Goal: Task Accomplishment & Management: Manage account settings

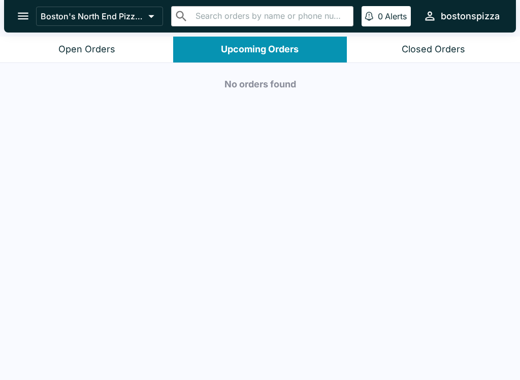
click at [18, 23] on icon "open drawer" at bounding box center [23, 16] width 14 height 14
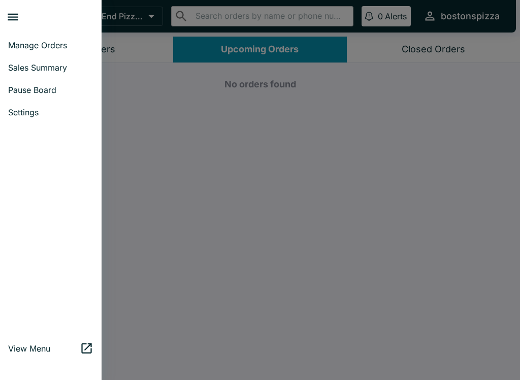
click at [59, 47] on span "Manage Orders" at bounding box center [50, 45] width 85 height 10
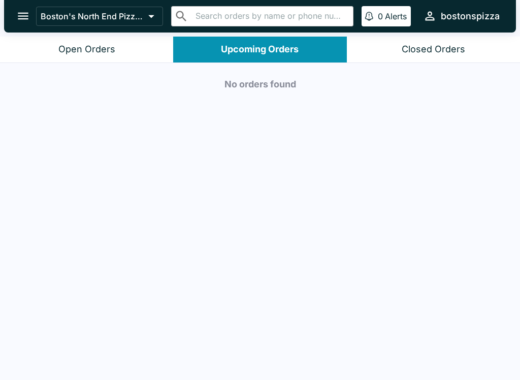
click at [112, 56] on button "Open Orders" at bounding box center [86, 50] width 173 height 26
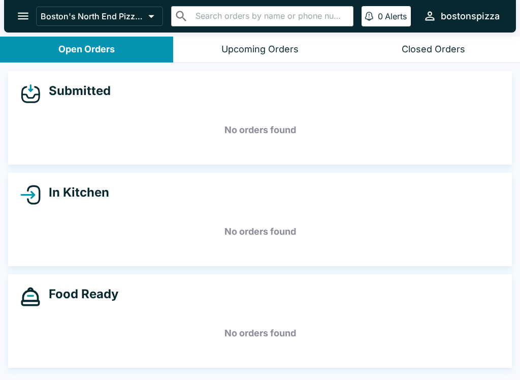
scroll to position [2, 0]
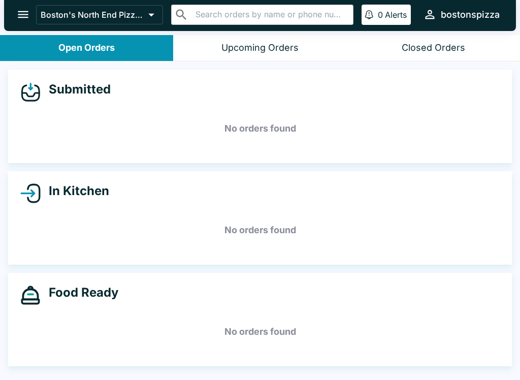
click at [431, 50] on div "Closed Orders" at bounding box center [433, 48] width 63 height 12
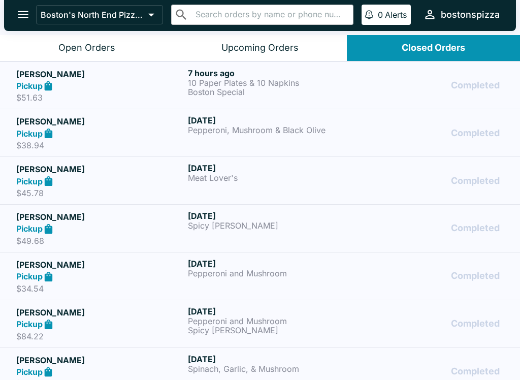
click at [286, 47] on div "Upcoming Orders" at bounding box center [259, 48] width 77 height 12
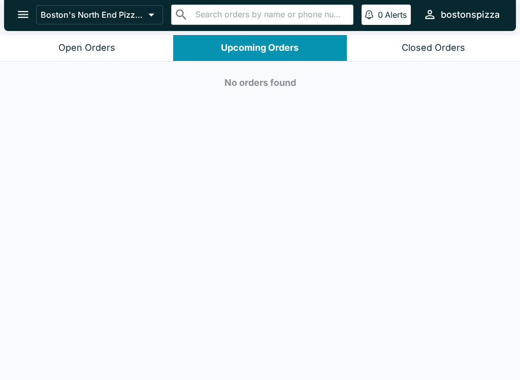
click at [124, 52] on button "Open Orders" at bounding box center [86, 48] width 173 height 26
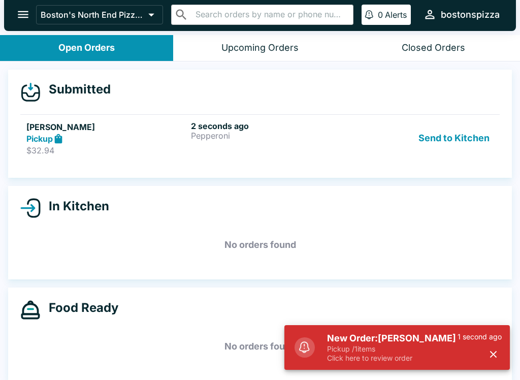
click at [128, 135] on div "Pickup" at bounding box center [106, 139] width 160 height 12
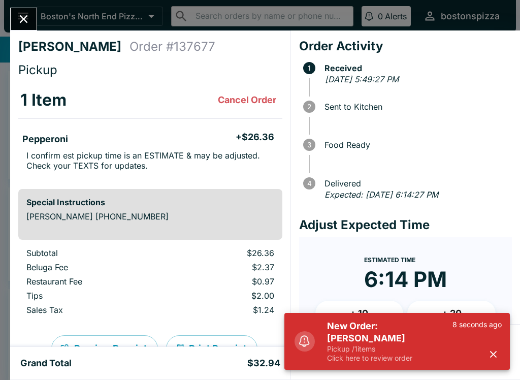
click at [509, 346] on div "New Order: [PERSON_NAME] Pickup / 1 items Click here to review order 8 seconds …" at bounding box center [396, 341] width 225 height 57
click at [488, 352] on icon "button" at bounding box center [493, 354] width 12 height 12
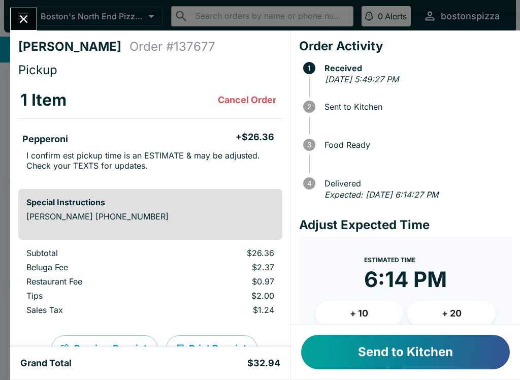
click at [405, 362] on button "Send to Kitchen" at bounding box center [405, 352] width 209 height 35
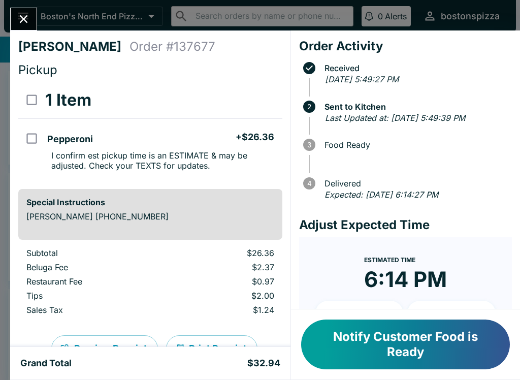
click at [434, 337] on button "Notify Customer Food is Ready" at bounding box center [405, 344] width 209 height 50
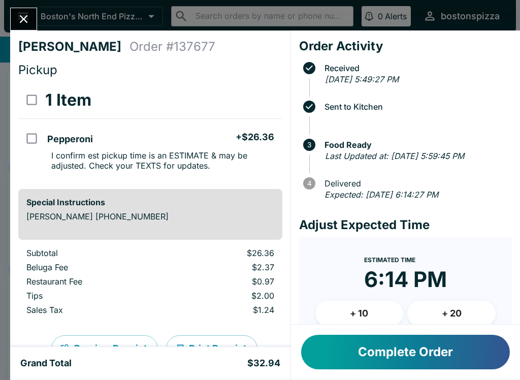
click at [419, 346] on button "Complete Order" at bounding box center [405, 352] width 209 height 35
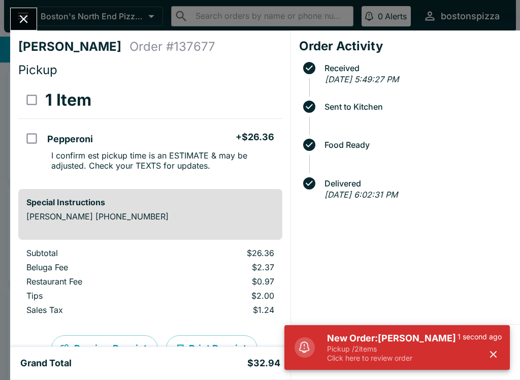
click at [387, 342] on h5 "New Order: [PERSON_NAME]" at bounding box center [392, 338] width 130 height 12
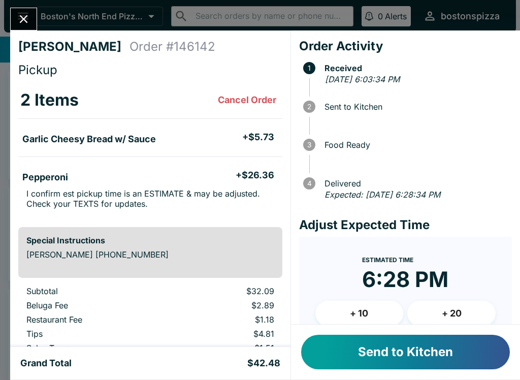
click at [400, 359] on button "Send to Kitchen" at bounding box center [405, 352] width 209 height 35
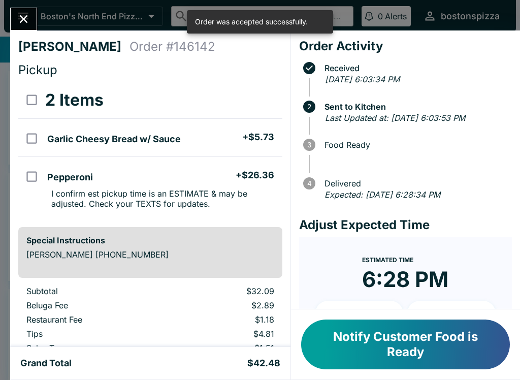
click at [29, 9] on button "Close" at bounding box center [24, 19] width 26 height 22
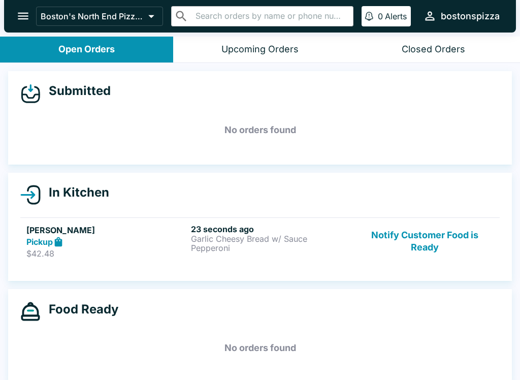
click at [137, 242] on div "Pickup" at bounding box center [106, 242] width 160 height 12
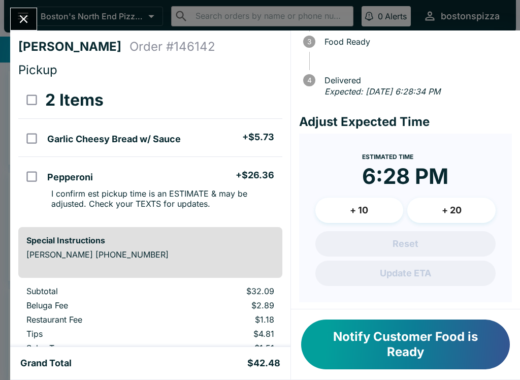
click at [34, 18] on button "Close" at bounding box center [24, 19] width 26 height 22
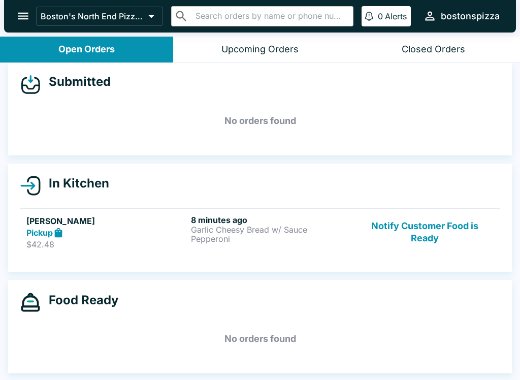
scroll to position [9, 0]
click at [257, 245] on div "8 minutes ago Garlic Cheesy Bread w/ Sauce Pepperoni" at bounding box center [271, 232] width 160 height 35
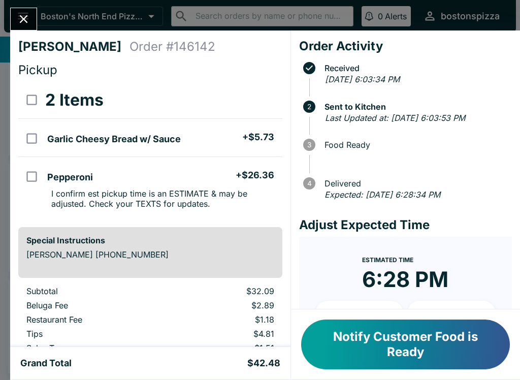
click at [473, 350] on button "Notify Customer Food is Ready" at bounding box center [405, 344] width 209 height 50
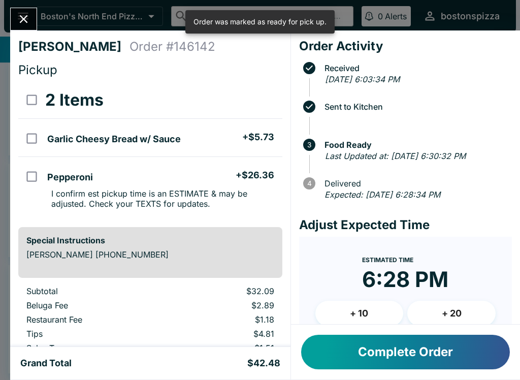
click at [433, 355] on button "Complete Order" at bounding box center [405, 352] width 209 height 35
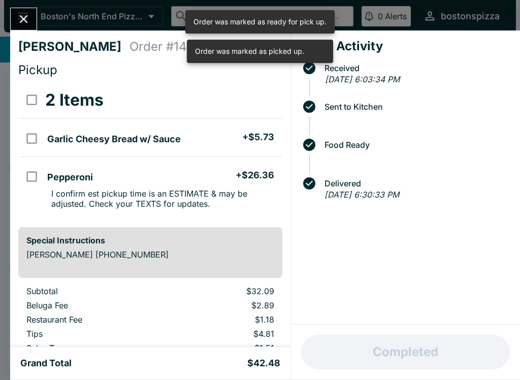
click at [30, 23] on icon "Close" at bounding box center [24, 19] width 14 height 14
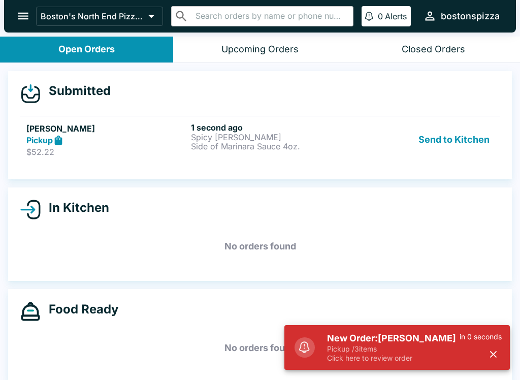
click at [367, 361] on p "Click here to review order" at bounding box center [393, 357] width 133 height 9
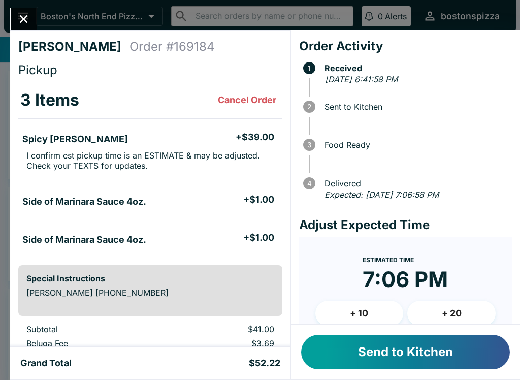
click at [410, 359] on button "Send to Kitchen" at bounding box center [405, 352] width 209 height 35
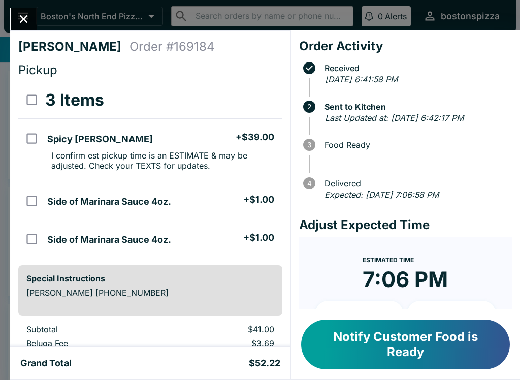
click at [27, 23] on icon "Close" at bounding box center [24, 19] width 14 height 14
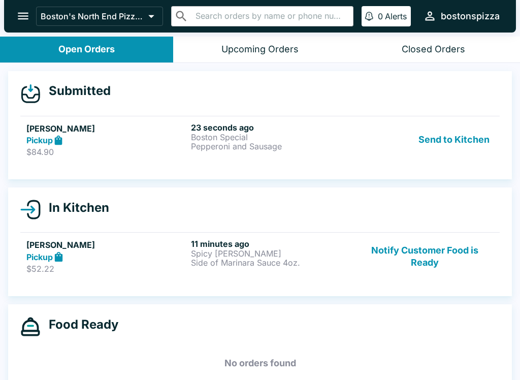
click at [68, 137] on div "Pickup" at bounding box center [106, 141] width 160 height 12
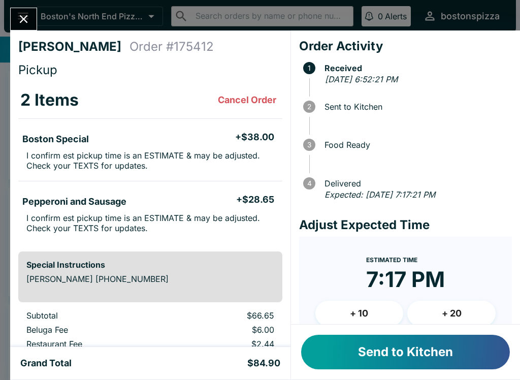
click at [389, 351] on button "Send to Kitchen" at bounding box center [405, 352] width 209 height 35
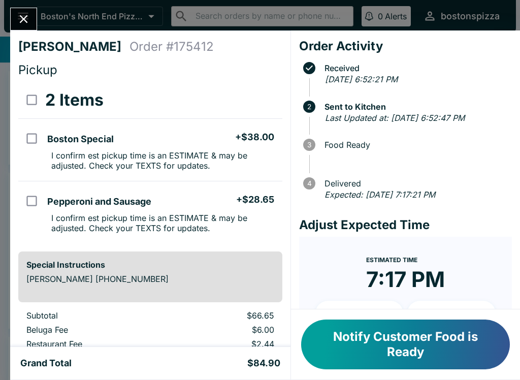
click at [35, 18] on button "Close" at bounding box center [24, 19] width 26 height 22
